Goal: Task Accomplishment & Management: Use online tool/utility

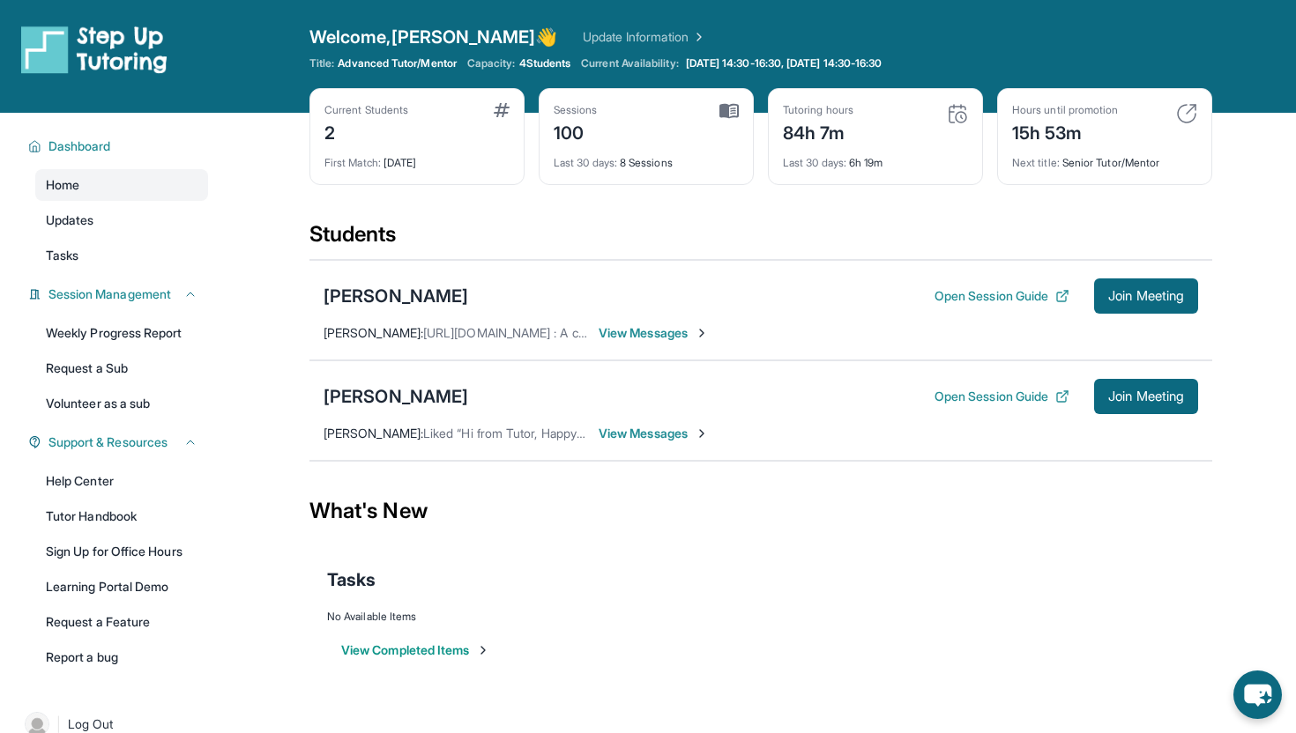
click at [744, 605] on div "Tasks" at bounding box center [760, 580] width 867 height 60
click at [1152, 395] on span "Join Meeting" at bounding box center [1146, 396] width 76 height 11
click at [961, 401] on button "Open Session Guide" at bounding box center [1001, 397] width 135 height 18
click at [389, 396] on div "[PERSON_NAME]" at bounding box center [396, 396] width 145 height 25
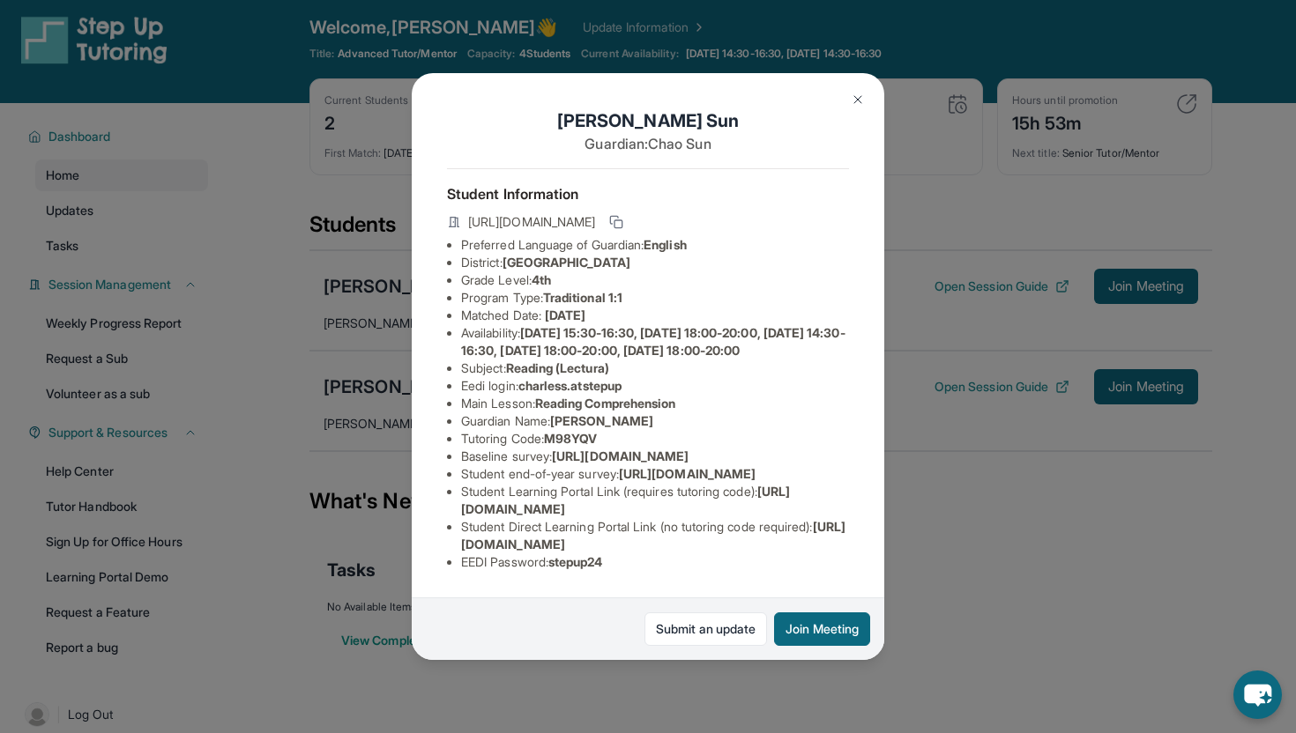
scroll to position [137, 0]
click at [994, 574] on div "[PERSON_NAME] Guardian: [PERSON_NAME] Student Information [URL][DOMAIN_NAME] Pr…" at bounding box center [648, 366] width 1296 height 733
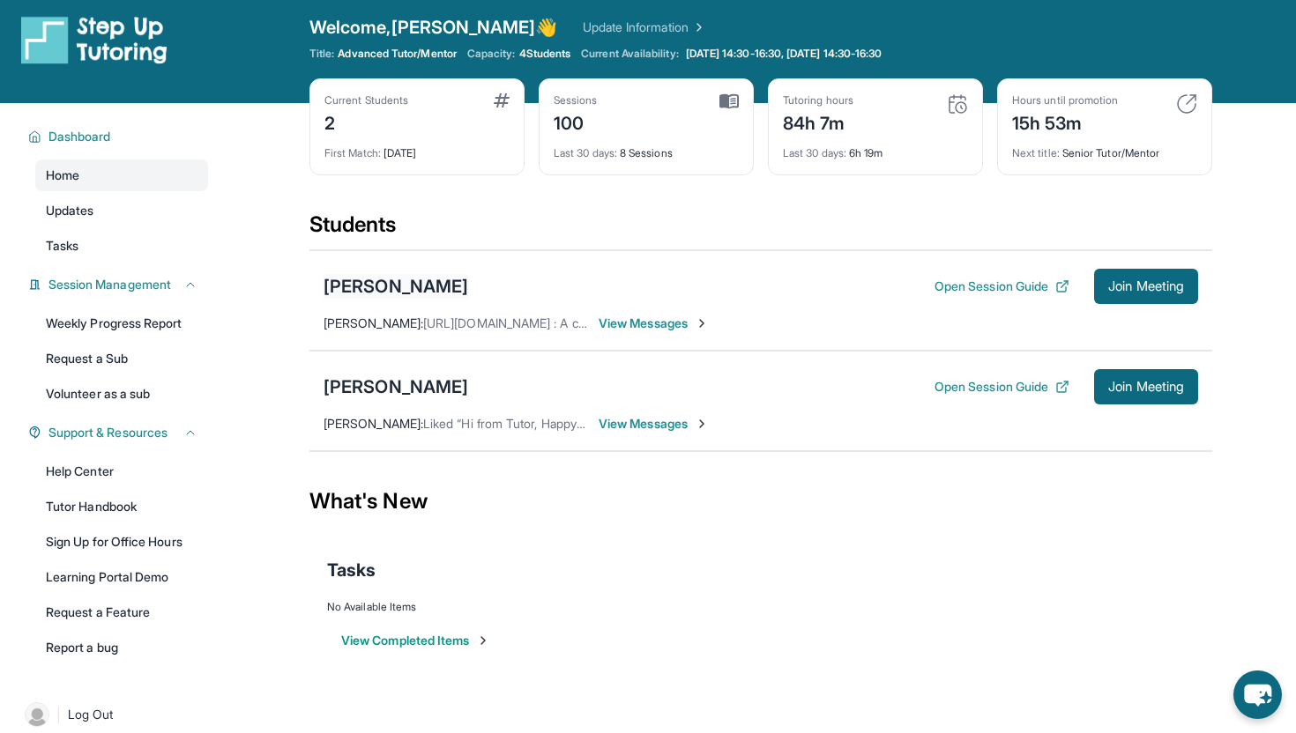
click at [389, 294] on div "[PERSON_NAME]" at bounding box center [396, 286] width 145 height 25
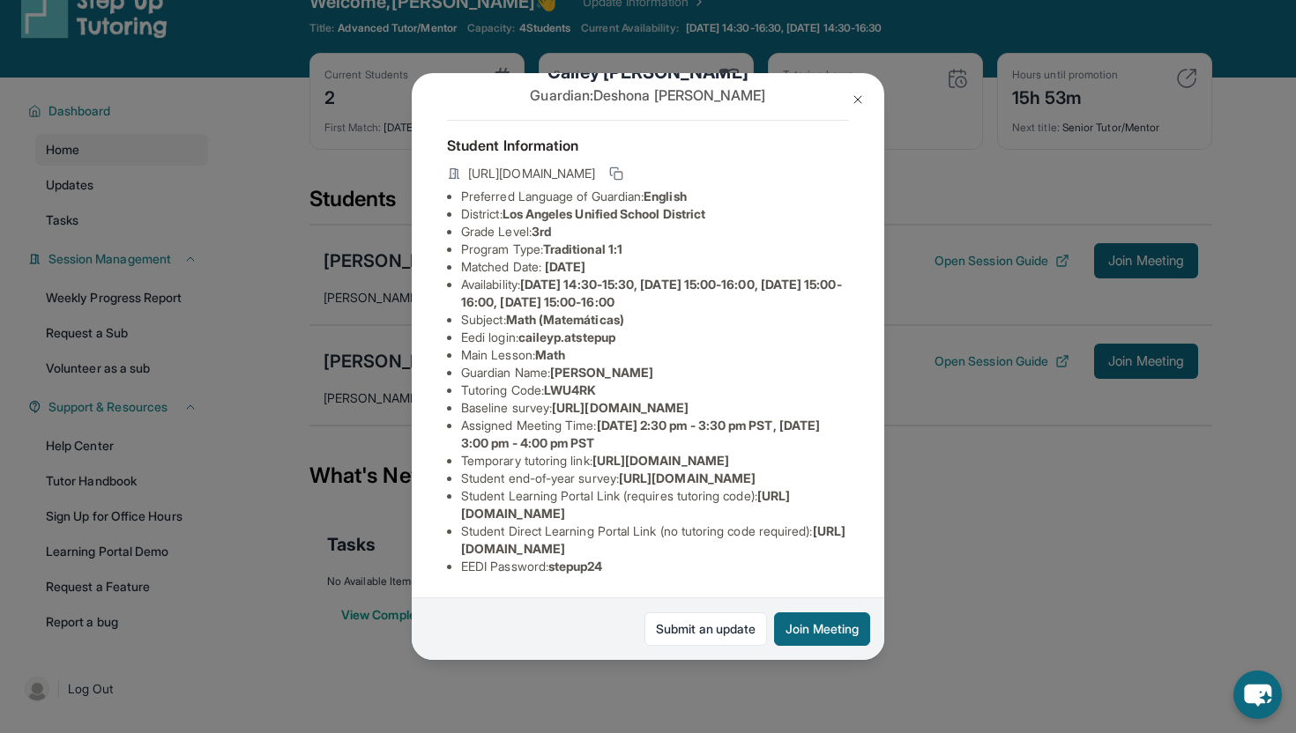
scroll to position [207, 0]
click at [973, 509] on div "[PERSON_NAME] Guardian: [PERSON_NAME] Student Information [URL][DOMAIN_NAME] Pr…" at bounding box center [648, 366] width 1296 height 733
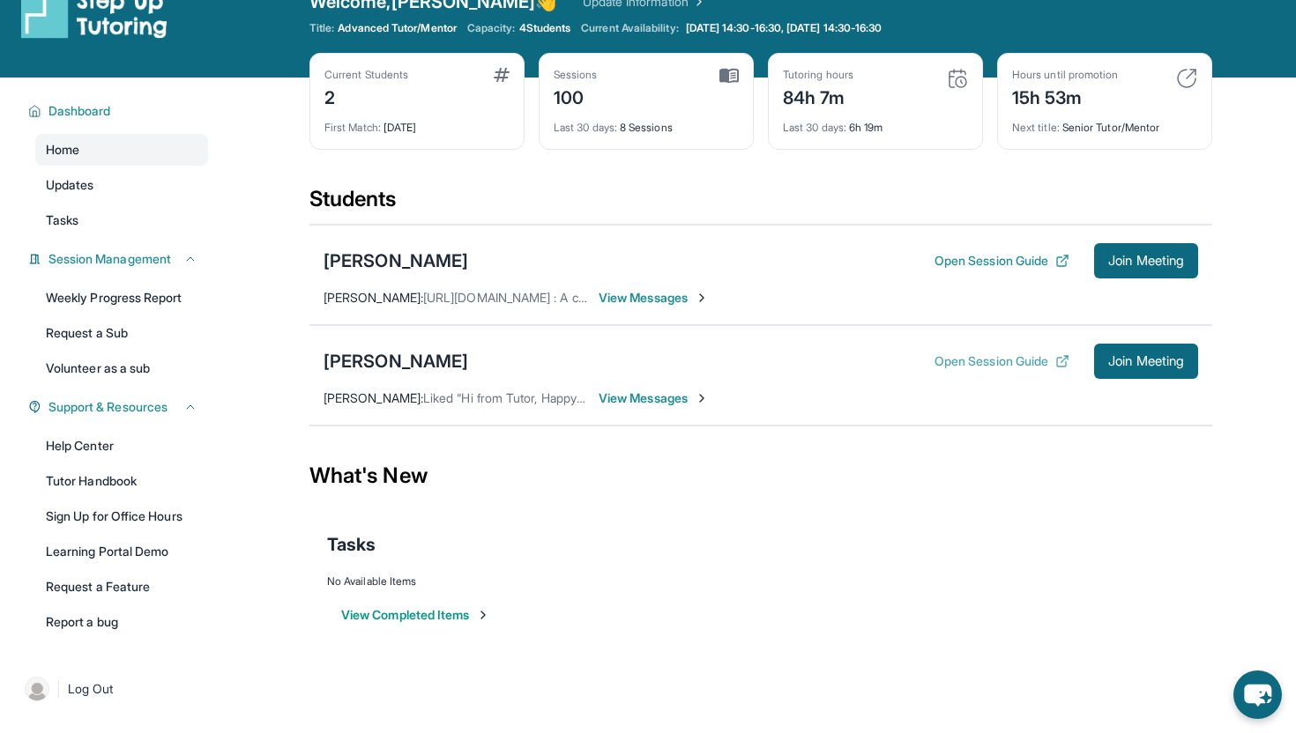
click at [959, 363] on button "Open Session Guide" at bounding box center [1001, 362] width 135 height 18
click at [658, 298] on span "View Messages" at bounding box center [654, 298] width 110 height 18
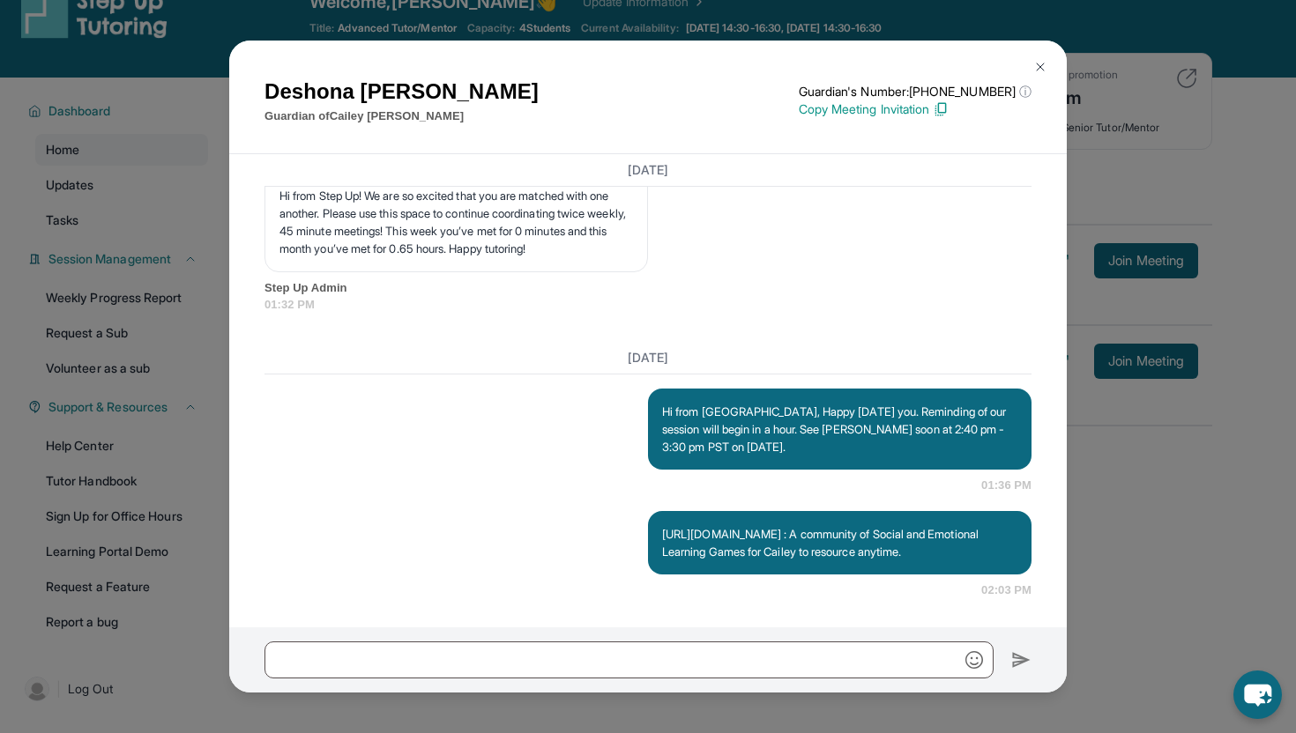
scroll to position [8821, 0]
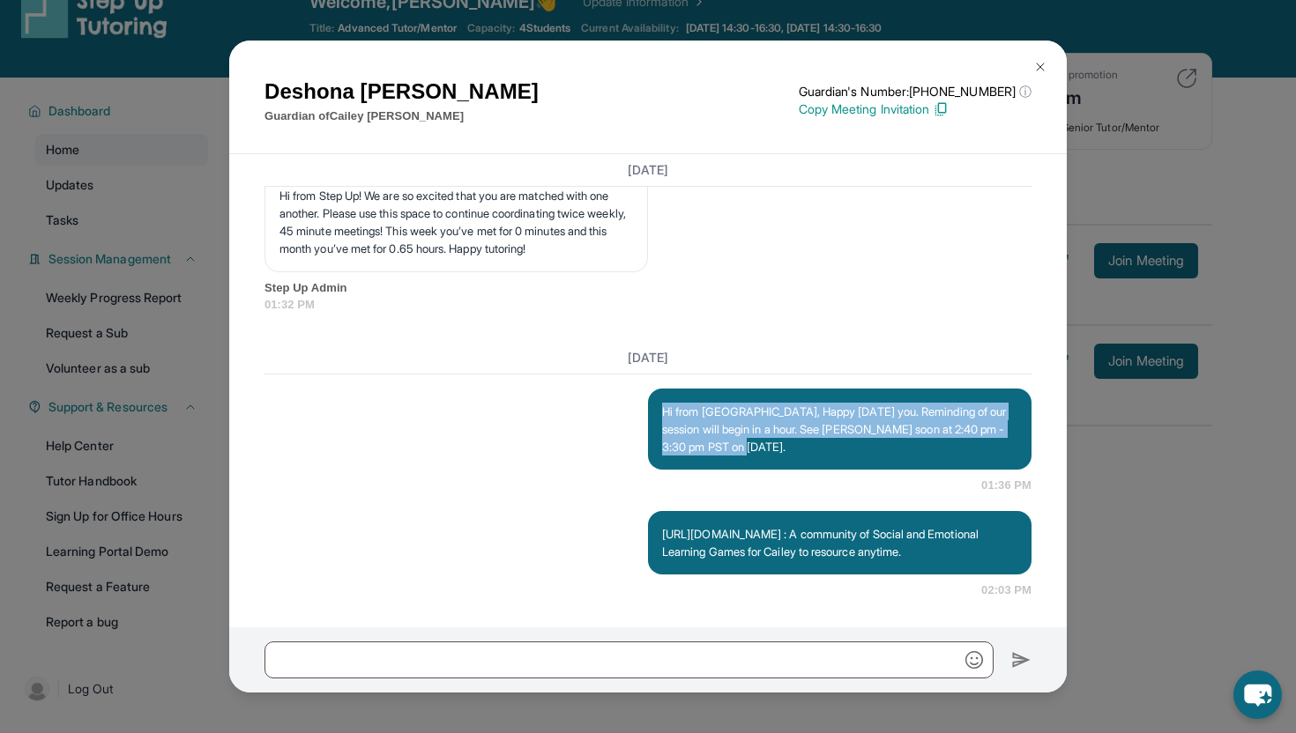
drag, startPoint x: 790, startPoint y: 429, endPoint x: 659, endPoint y: 384, distance: 138.8
click at [659, 389] on div "Hi from [GEOGRAPHIC_DATA], Happy [DATE] you. Reminding of our session will begi…" at bounding box center [839, 429] width 383 height 81
copy p "Hi from [GEOGRAPHIC_DATA], Happy [DATE] you. Reminding of our session will begi…"
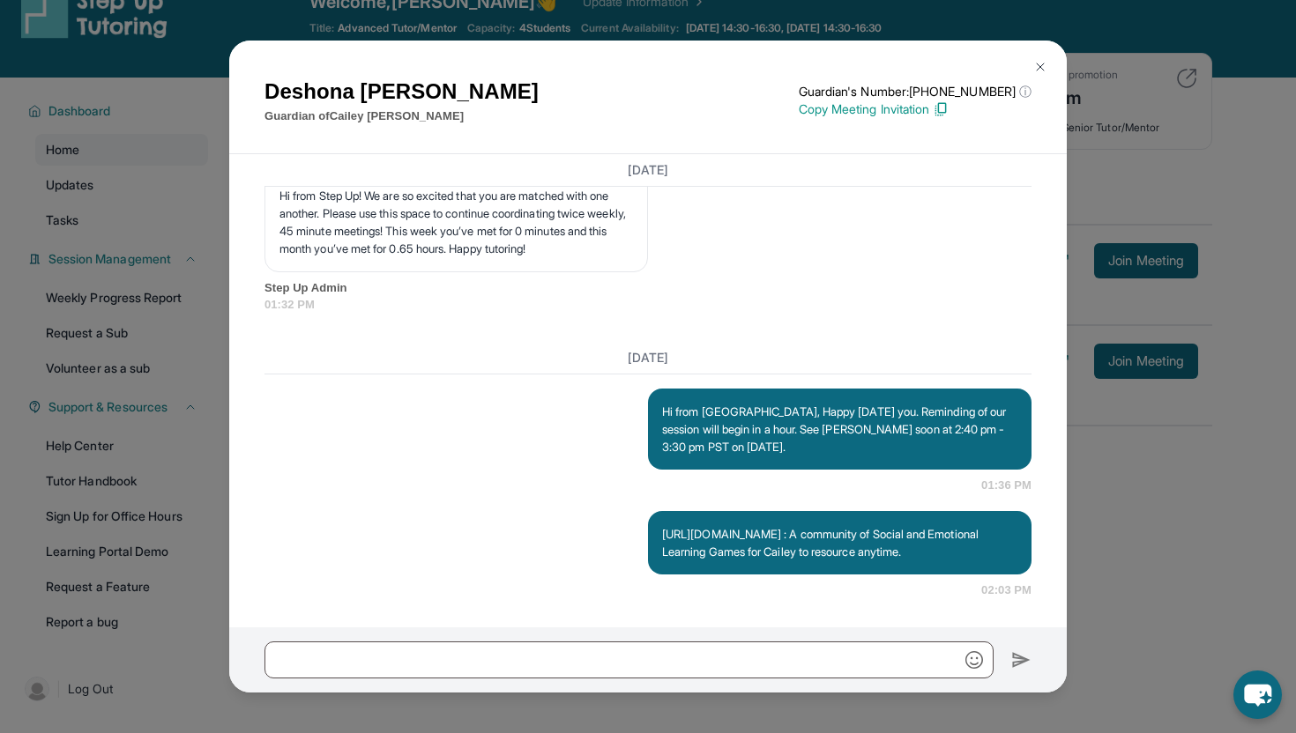
click at [799, 555] on p "[URL][DOMAIN_NAME] : A community of Social and Emotional Learning Games for Cai…" at bounding box center [839, 542] width 355 height 35
drag, startPoint x: 777, startPoint y: 555, endPoint x: 654, endPoint y: 517, distance: 128.3
click at [654, 517] on div "[URL][DOMAIN_NAME] : A community of Social and Emotional Learning Games for Cai…" at bounding box center [839, 542] width 383 height 63
copy p "[URL][DOMAIN_NAME] : A community of Social and Emotional Learning Games for Cai…"
click at [707, 403] on p "Hi from [GEOGRAPHIC_DATA], Happy [DATE] you. Reminding of our session will begi…" at bounding box center [839, 429] width 355 height 53
